Goal: Information Seeking & Learning: Learn about a topic

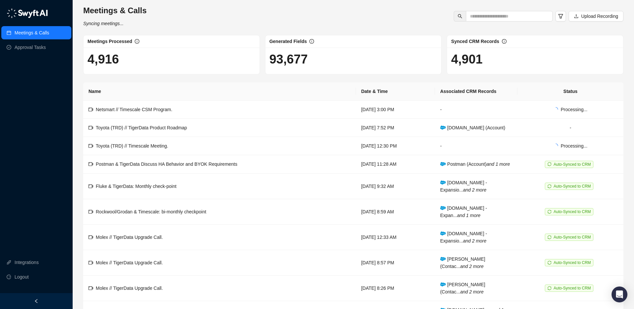
click at [41, 31] on link "Meetings & Calls" at bounding box center [32, 32] width 35 height 13
click at [222, 109] on td "Netsmart // Timescale CSM Program." at bounding box center [219, 109] width 273 height 19
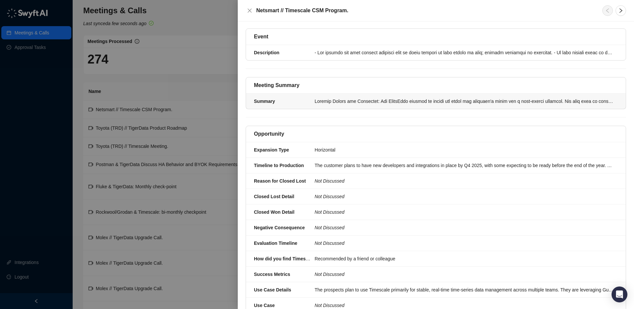
scroll to position [147, 0]
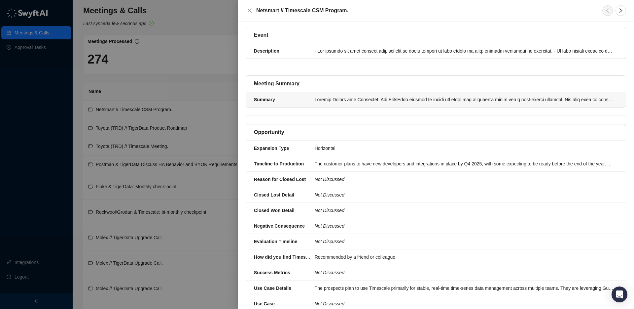
click at [312, 96] on div "Summary" at bounding box center [282, 99] width 61 height 7
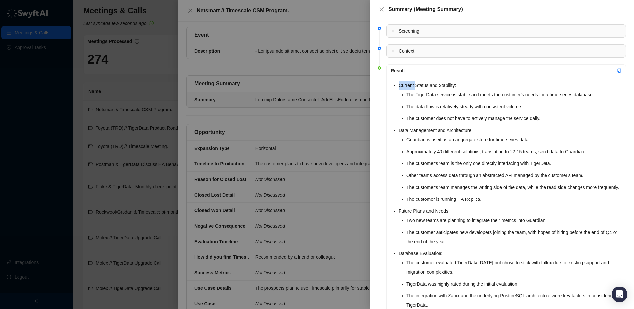
drag, startPoint x: 393, startPoint y: 85, endPoint x: 416, endPoint y: 87, distance: 23.2
click at [416, 87] on div "Current Status and Stability: The TigerData service is stable and meets the cus…" at bounding box center [506, 218] width 239 height 282
click at [399, 85] on li "Current Status and Stability: The TigerData service is stable and meets the cus…" at bounding box center [510, 102] width 223 height 42
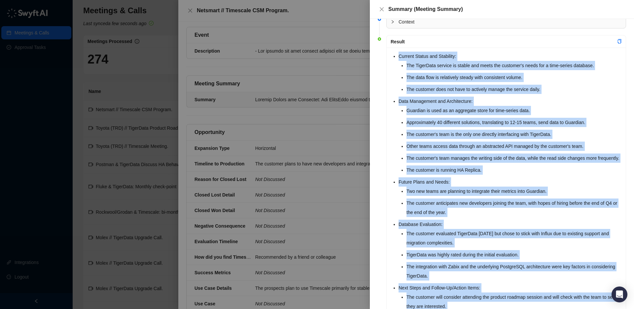
scroll to position [76, 0]
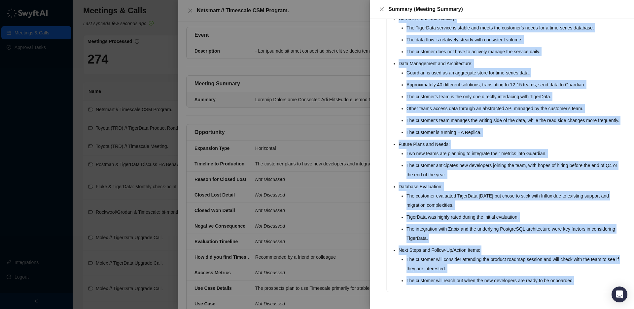
drag, startPoint x: 393, startPoint y: 86, endPoint x: 595, endPoint y: 279, distance: 280.0
click at [595, 279] on ul "Current Status and Stability: The TigerData service is stable and meets the cus…" at bounding box center [510, 149] width 223 height 271
copy ul "Current Status and Stability: The TigerData service is stable and meets the cus…"
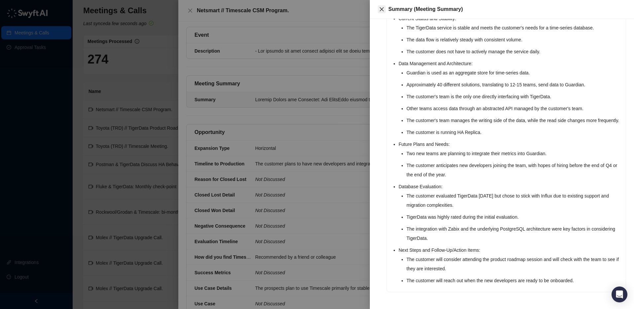
click at [384, 7] on icon "close" at bounding box center [381, 9] width 5 height 5
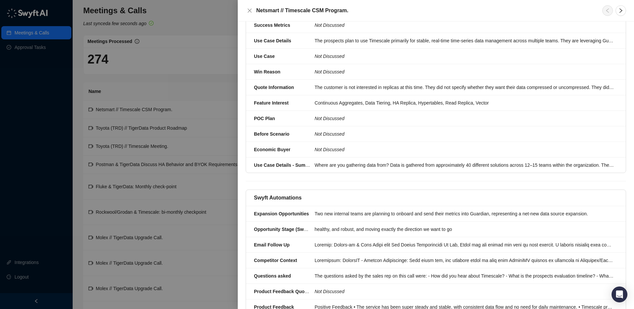
scroll to position [396, 0]
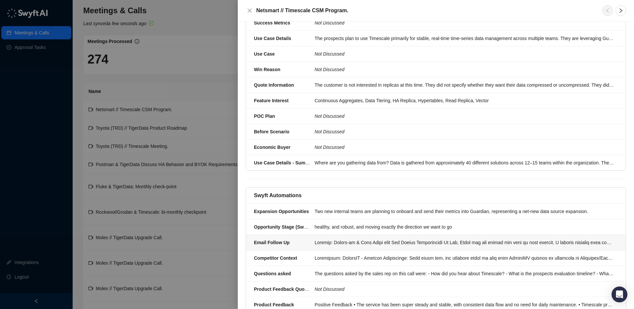
click at [331, 239] on div at bounding box center [464, 242] width 299 height 7
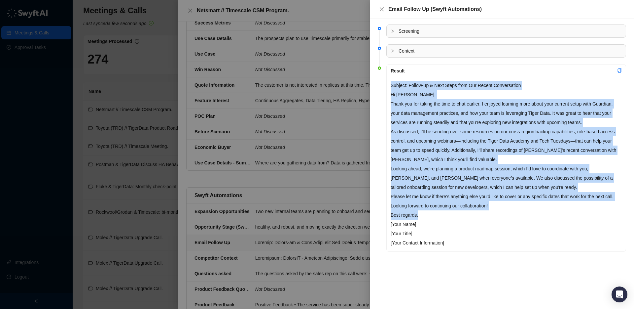
drag, startPoint x: 392, startPoint y: 85, endPoint x: 489, endPoint y: 191, distance: 144.3
click at [514, 217] on div "Subject: Follow-up & Next Steps from Our Recent Conversation Hi [PERSON_NAME], …" at bounding box center [506, 164] width 239 height 174
